Goal: Transaction & Acquisition: Purchase product/service

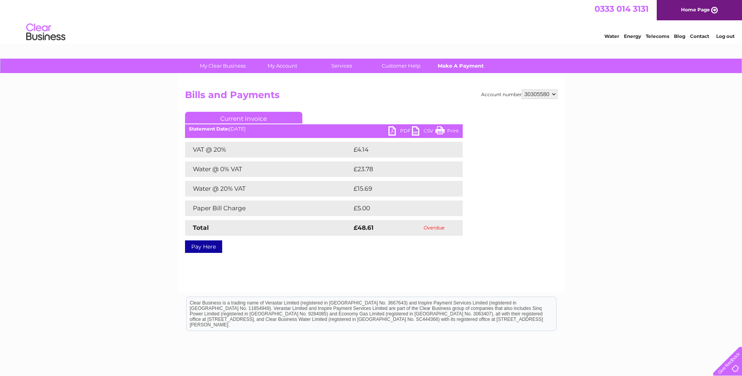
click at [470, 70] on link "Make A Payment" at bounding box center [460, 66] width 65 height 14
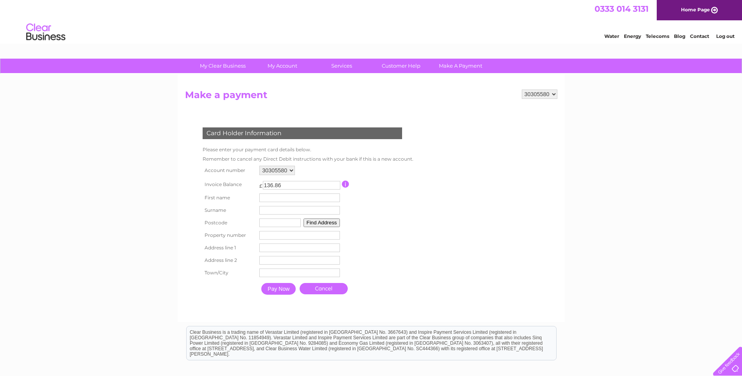
click at [291, 171] on select "30305580" at bounding box center [277, 170] width 36 height 9
click at [327, 163] on td "Remember to cancel any Direct Debit instructions with your bank if this is a ne…" at bounding box center [308, 159] width 215 height 9
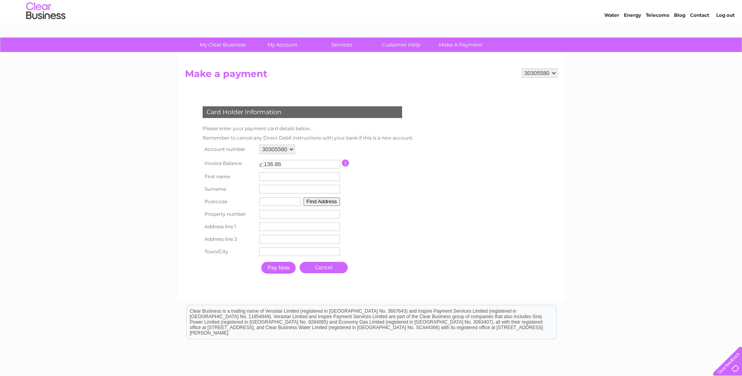
scroll to position [39, 0]
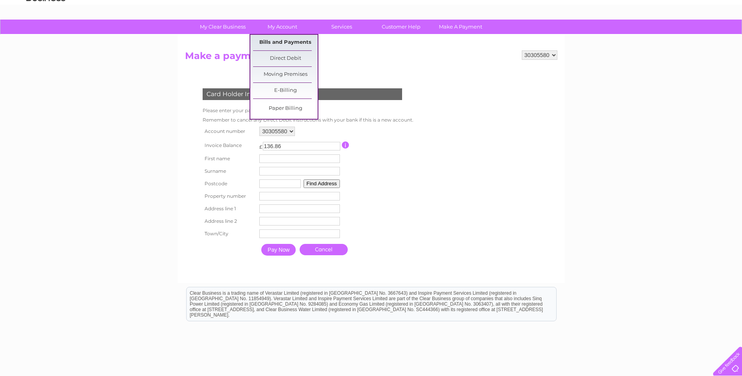
click at [281, 42] on link "Bills and Payments" at bounding box center [285, 43] width 65 height 16
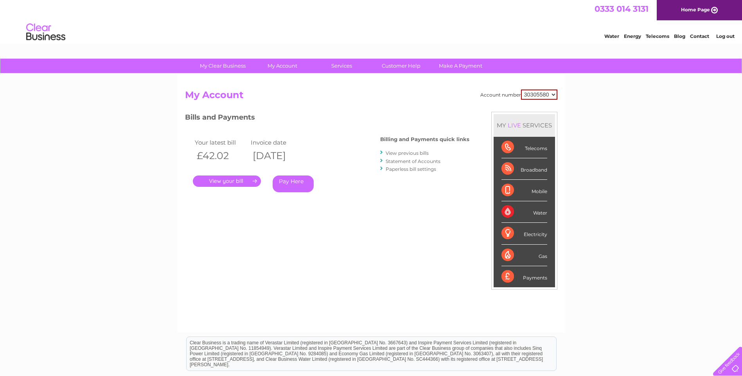
click at [406, 153] on link "View previous bills" at bounding box center [407, 153] width 43 height 6
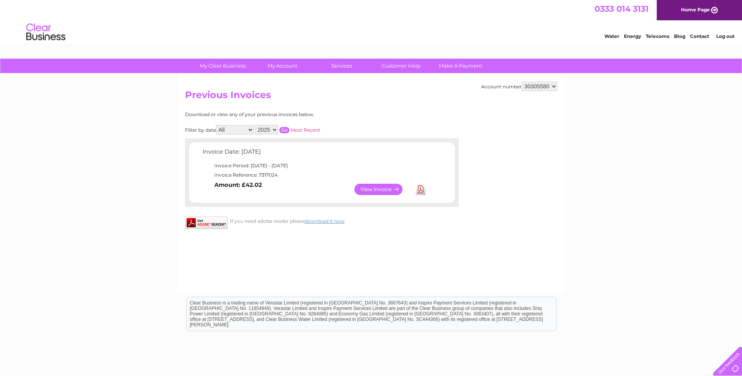
click at [369, 191] on link "View" at bounding box center [382, 189] width 57 height 11
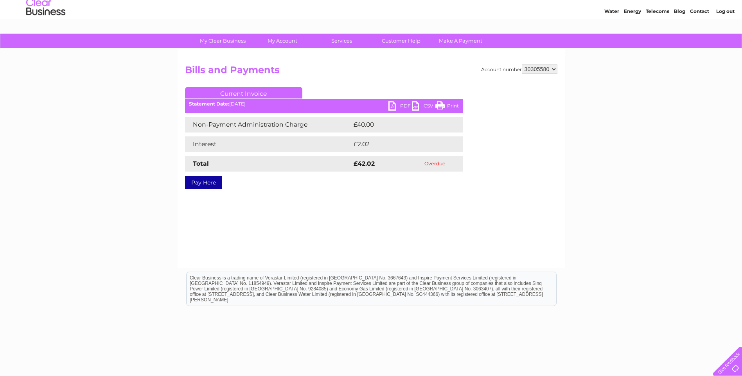
scroll to position [56, 0]
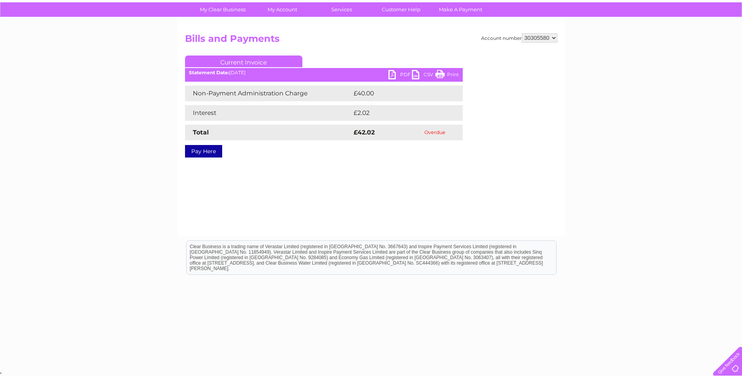
click at [390, 76] on link "PDF" at bounding box center [399, 75] width 23 height 11
